Goal: Task Accomplishment & Management: Manage account settings

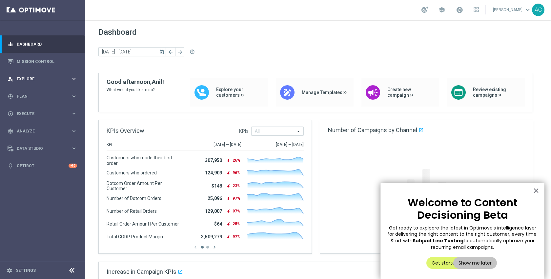
click at [37, 79] on span "Explore" at bounding box center [44, 79] width 54 height 4
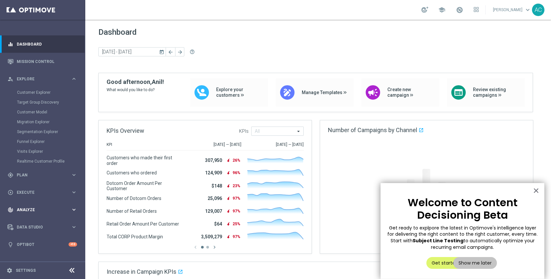
click at [26, 206] on div "track_changes Analyze keyboard_arrow_right" at bounding box center [42, 209] width 85 height 17
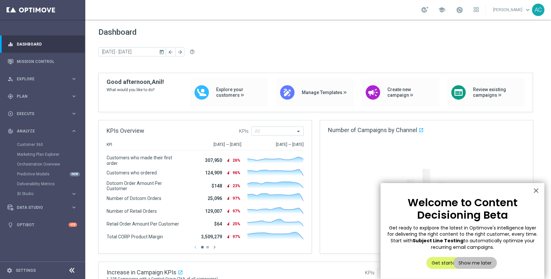
click at [36, 141] on div "Customer 360" at bounding box center [51, 145] width 68 height 10
click at [30, 145] on link "Customer 360" at bounding box center [42, 144] width 51 height 5
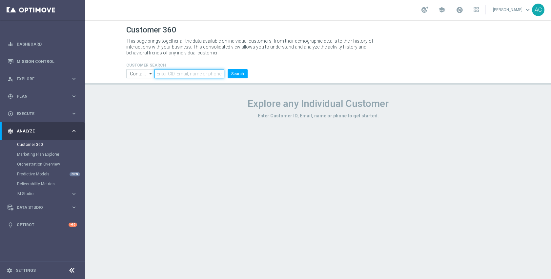
click at [171, 76] on input "text" at bounding box center [189, 73] width 70 height 9
paste input "optiseed21@staples.com"
type input "optiseed21@staples.com"
click at [233, 74] on button "Search" at bounding box center [238, 73] width 20 height 9
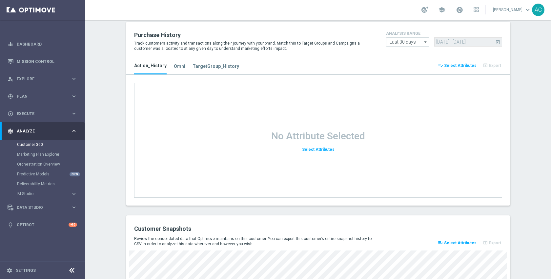
scroll to position [700, 0]
click at [449, 67] on span "Select Attributes" at bounding box center [460, 66] width 32 height 5
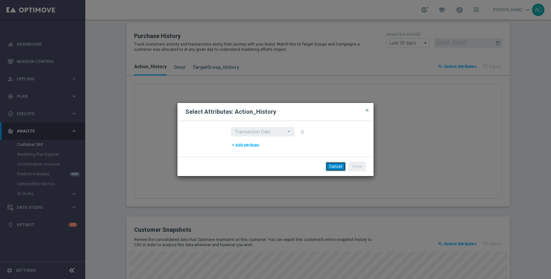
click at [329, 165] on button "Cancel" at bounding box center [336, 166] width 20 height 9
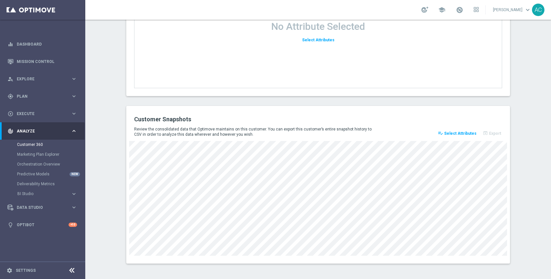
scroll to position [812, 0]
click at [459, 134] on span "Select Attributes" at bounding box center [460, 132] width 32 height 5
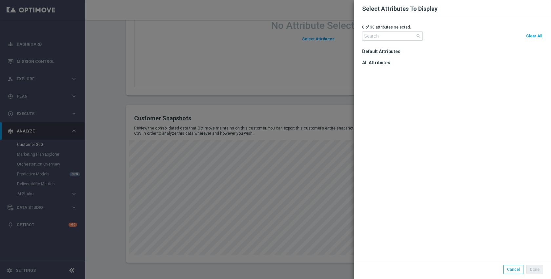
click at [306, 90] on modal-container "Select Attributes To Display 0 of 30 attributes selected. search Clear All Defa…" at bounding box center [275, 139] width 551 height 279
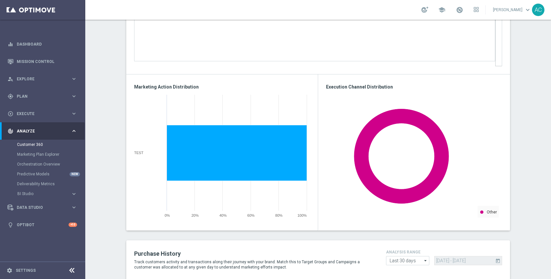
scroll to position [867, 0]
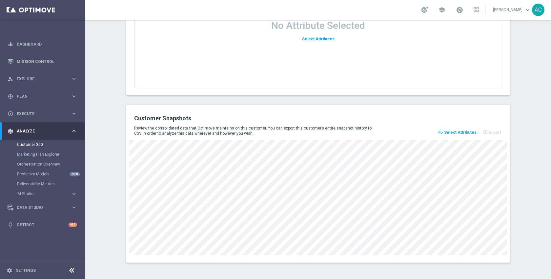
click at [461, 134] on span "Select Attributes" at bounding box center [460, 132] width 32 height 5
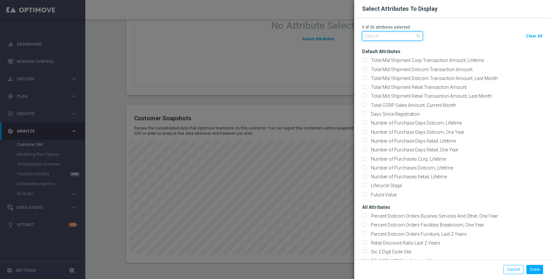
click at [387, 36] on input "text" at bounding box center [392, 35] width 61 height 9
click at [534, 36] on span "Clear All" at bounding box center [534, 36] width 16 height 5
checkbox input "false"
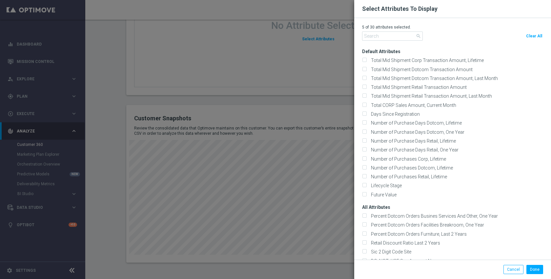
checkbox input "false"
click at [390, 36] on input "text" at bounding box center [392, 35] width 61 height 9
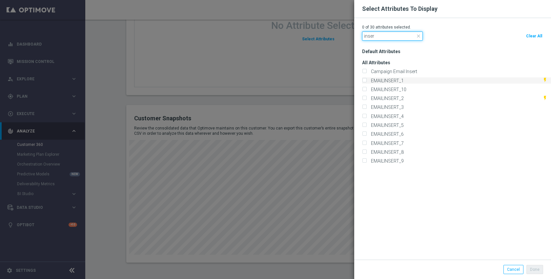
type input "inser"
click at [390, 80] on label "EMAILINSERT_1" at bounding box center [386, 81] width 35 height 6
click at [366, 80] on input "EMAILINSERT_1" at bounding box center [364, 81] width 4 height 4
click at [362, 79] on input "EMAILINSERT_1" at bounding box center [364, 81] width 4 height 4
checkbox input "false"
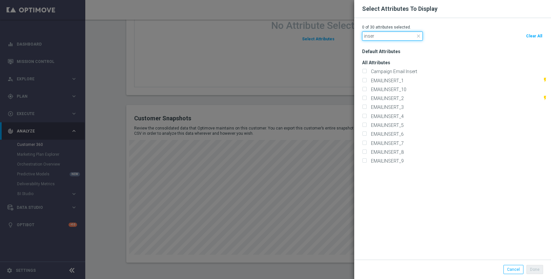
click at [371, 38] on input "inser" at bounding box center [392, 35] width 61 height 9
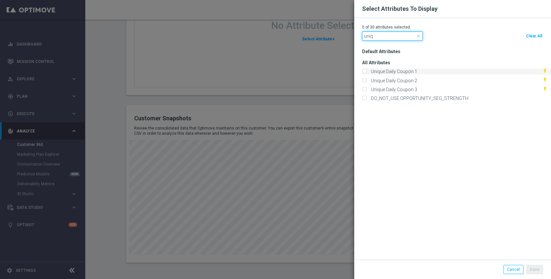
type input "uniq"
click at [387, 71] on label "Unique Daily Coupon 1" at bounding box center [393, 72] width 49 height 6
click at [366, 71] on input "Unique Daily Coupon 1" at bounding box center [364, 72] width 4 height 4
checkbox input "true"
click at [388, 80] on label "Unique Daily Coupon 2" at bounding box center [393, 81] width 49 height 6
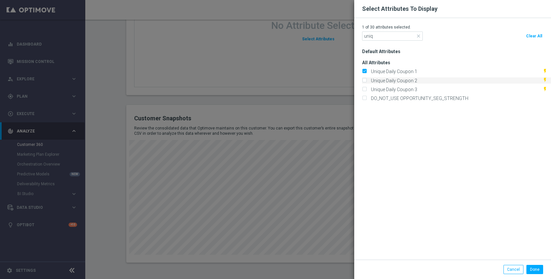
click at [366, 80] on input "Unique Daily Coupon 2" at bounding box center [364, 81] width 4 height 4
checkbox input "true"
click at [531, 269] on button "Done" at bounding box center [534, 269] width 17 height 9
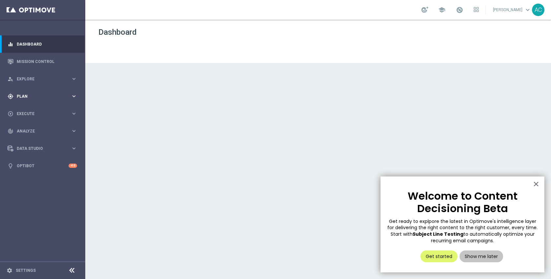
click at [40, 95] on span "Plan" at bounding box center [44, 96] width 54 height 4
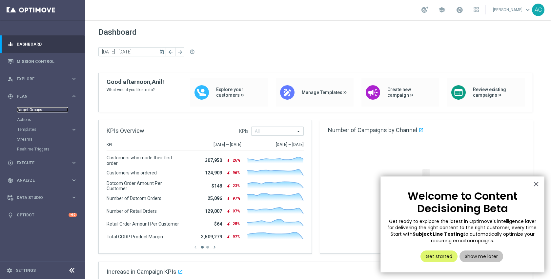
click at [30, 110] on link "Target Groups" at bounding box center [42, 109] width 51 height 5
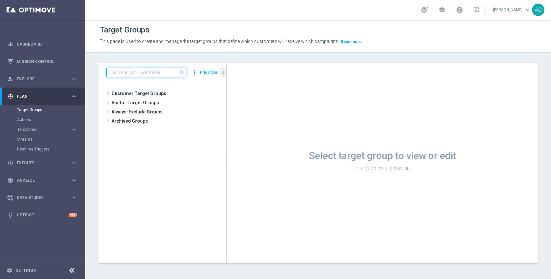
click at [144, 75] on input at bounding box center [146, 72] width 80 height 9
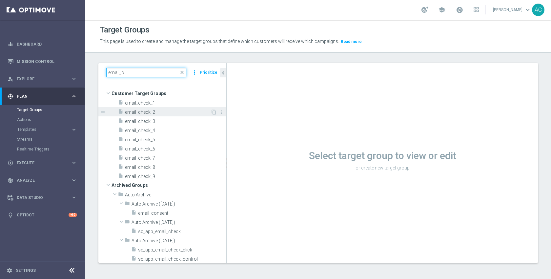
type input "email_c"
click at [154, 115] on div "insert_drive_file email_check_2" at bounding box center [164, 111] width 92 height 9
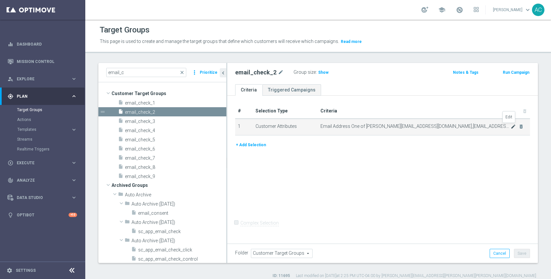
click at [510, 125] on icon "mode_edit" at bounding box center [512, 126] width 5 height 5
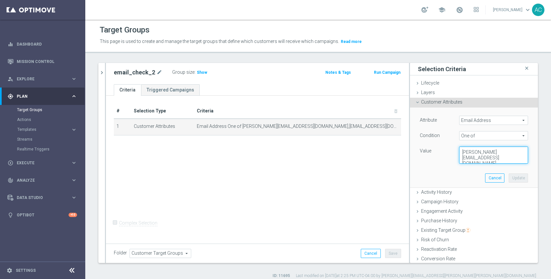
click at [481, 154] on textarea "adam@joseki-tech.com,anil@joseki-tech.com,dmitry@joseki-tech.com,dmitry.volkov@…" at bounding box center [493, 155] width 69 height 17
paste textarea "optiseed21@staples"
click at [459, 153] on textarea "adam@joseki-tech.com,anil@joseki-tech.com,dmitry@joseki-tech.com,dmitry.volkov@…" at bounding box center [493, 155] width 69 height 17
paste textarea "optiseed21@staples.com"
type textarea "optiseed21@staples.com,adam@joseki-tech.com,anil@joseki-tech.com,dmitry@joseki-…"
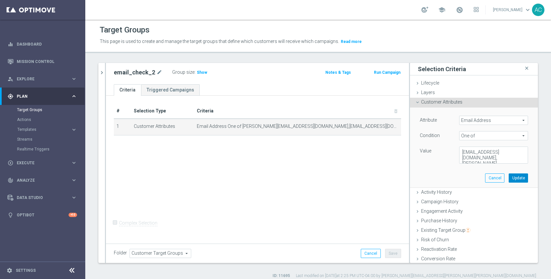
click at [511, 180] on button "Update" at bounding box center [518, 177] width 19 height 9
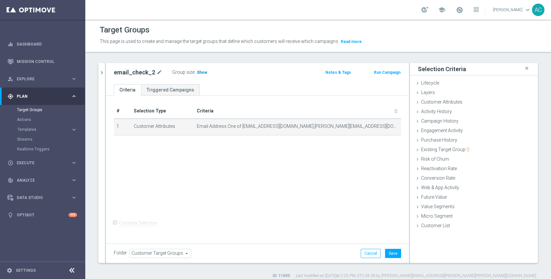
click at [203, 72] on span "Show" at bounding box center [202, 72] width 10 height 5
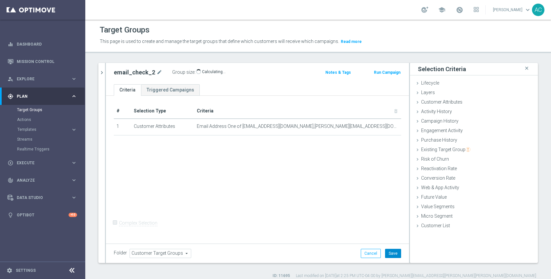
click at [391, 252] on button "Save" at bounding box center [393, 253] width 16 height 9
click at [294, 184] on div "# Selection Type Criteria delete_forever 1 Customer Attributes Email Address On…" at bounding box center [257, 169] width 303 height 146
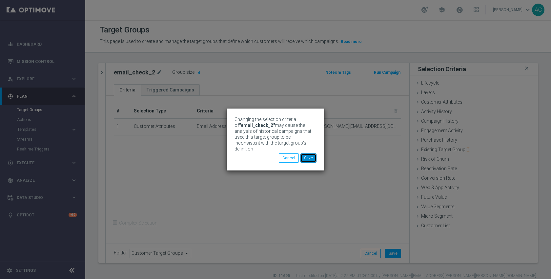
click at [311, 156] on button "Save" at bounding box center [308, 157] width 16 height 9
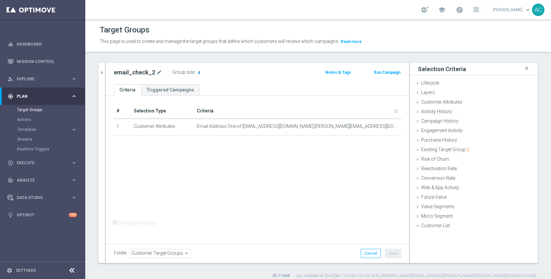
click at [197, 71] on span "4" at bounding box center [199, 73] width 4 height 6
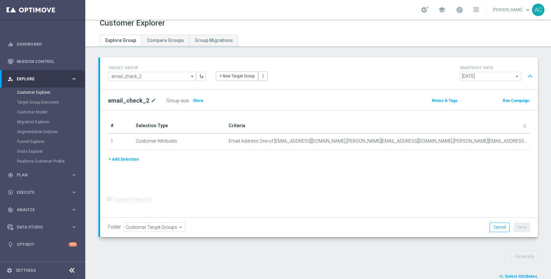
scroll to position [61, 0]
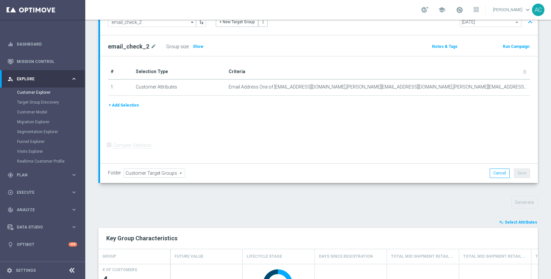
click at [505, 221] on span "Select Attributes" at bounding box center [521, 222] width 32 height 5
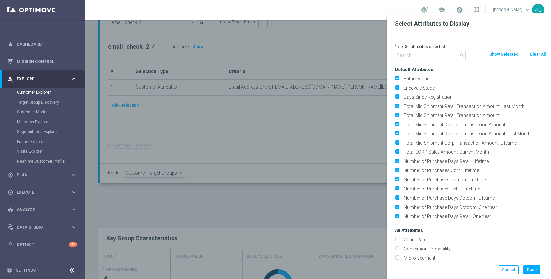
click at [534, 56] on button "Clear All" at bounding box center [537, 54] width 17 height 7
checkbox input "false"
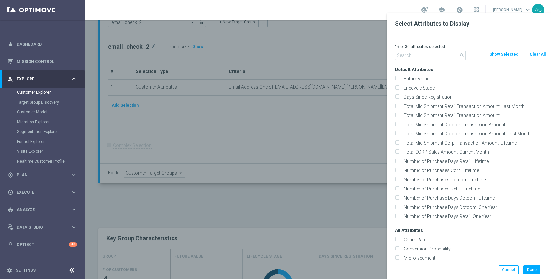
checkbox input "false"
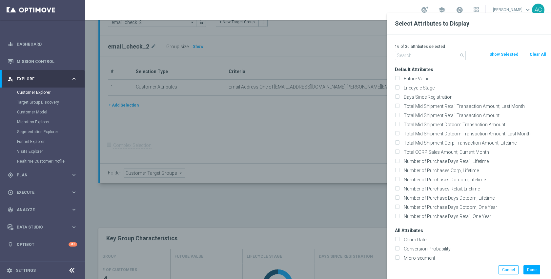
checkbox input "false"
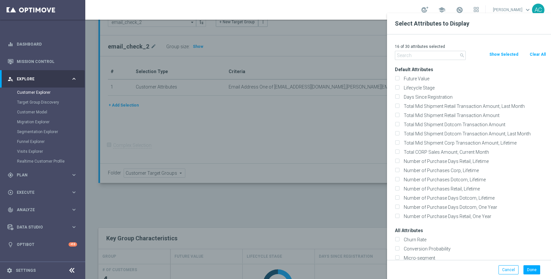
checkbox input "false"
click at [435, 58] on input "text" at bounding box center [430, 55] width 71 height 9
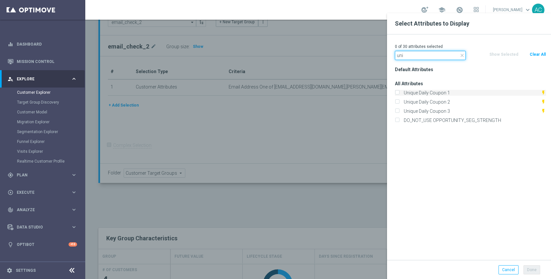
type input "uni"
click at [436, 94] on label "Unique Daily Coupon 1" at bounding box center [470, 93] width 139 height 6
click at [399, 94] on input "Unique Daily Coupon 1" at bounding box center [397, 93] width 4 height 4
checkbox input "true"
click at [436, 102] on label "Unique Daily Coupon 2" at bounding box center [470, 102] width 139 height 6
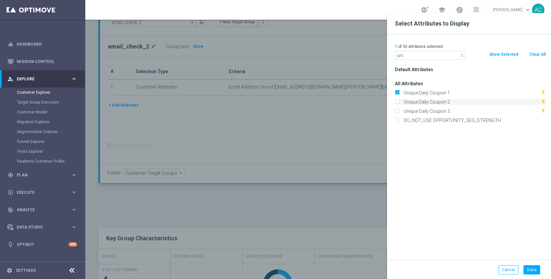
click at [399, 102] on input "Unique Daily Coupon 2" at bounding box center [397, 103] width 4 height 4
checkbox input "true"
click at [530, 269] on button "Done" at bounding box center [531, 269] width 17 height 9
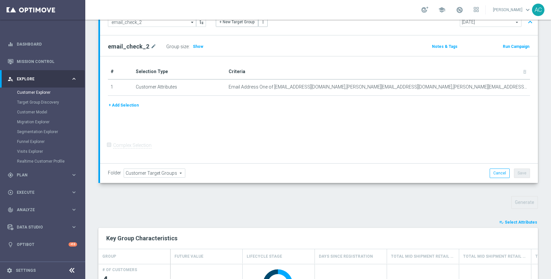
type input "Search"
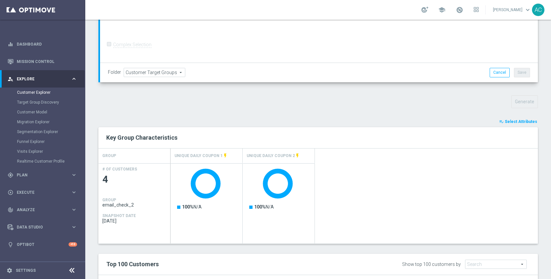
scroll to position [268, 0]
